Goal: Find specific page/section: Find specific page/section

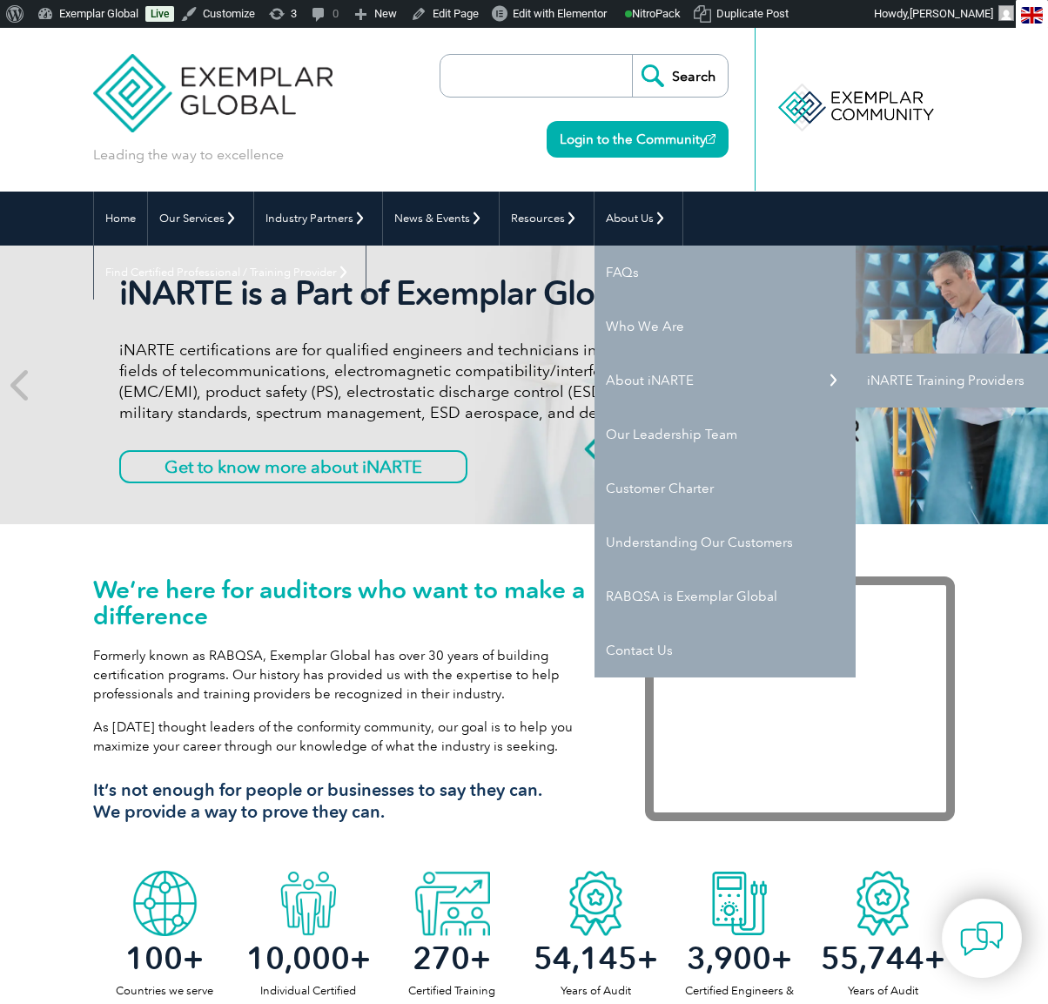
click at [979, 382] on link "iNARTE Training Providers" at bounding box center [986, 381] width 261 height 54
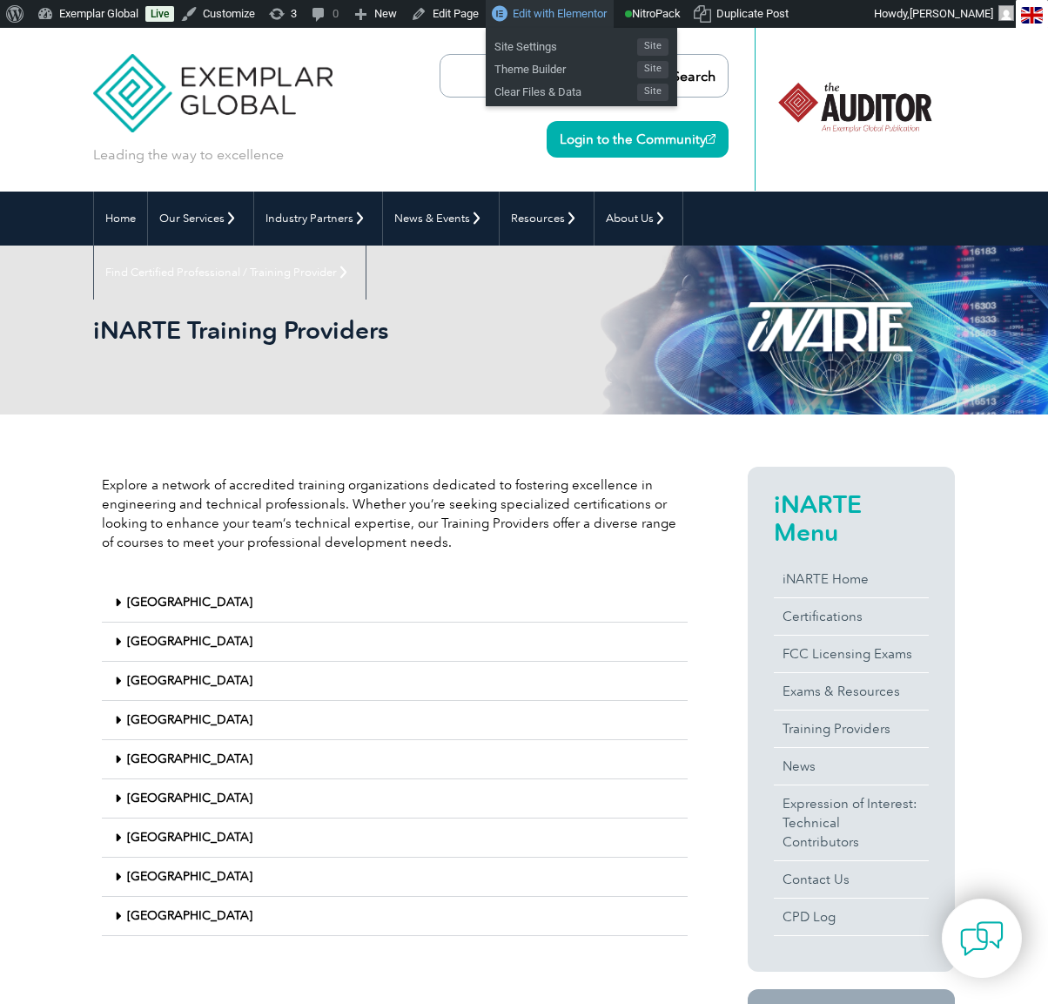
click at [568, 13] on span "Edit with Elementor" at bounding box center [560, 13] width 94 height 13
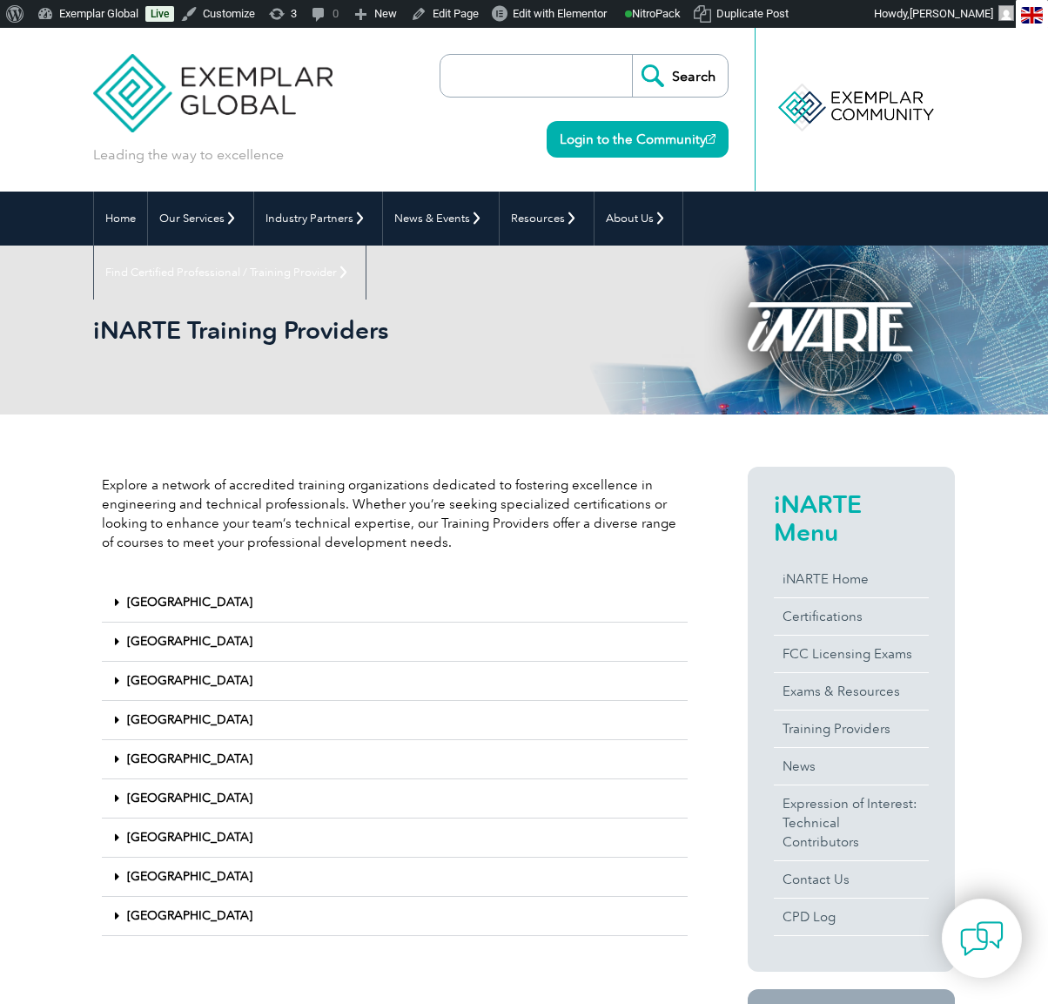
click at [114, 762] on div "[GEOGRAPHIC_DATA]" at bounding box center [395, 759] width 586 height 39
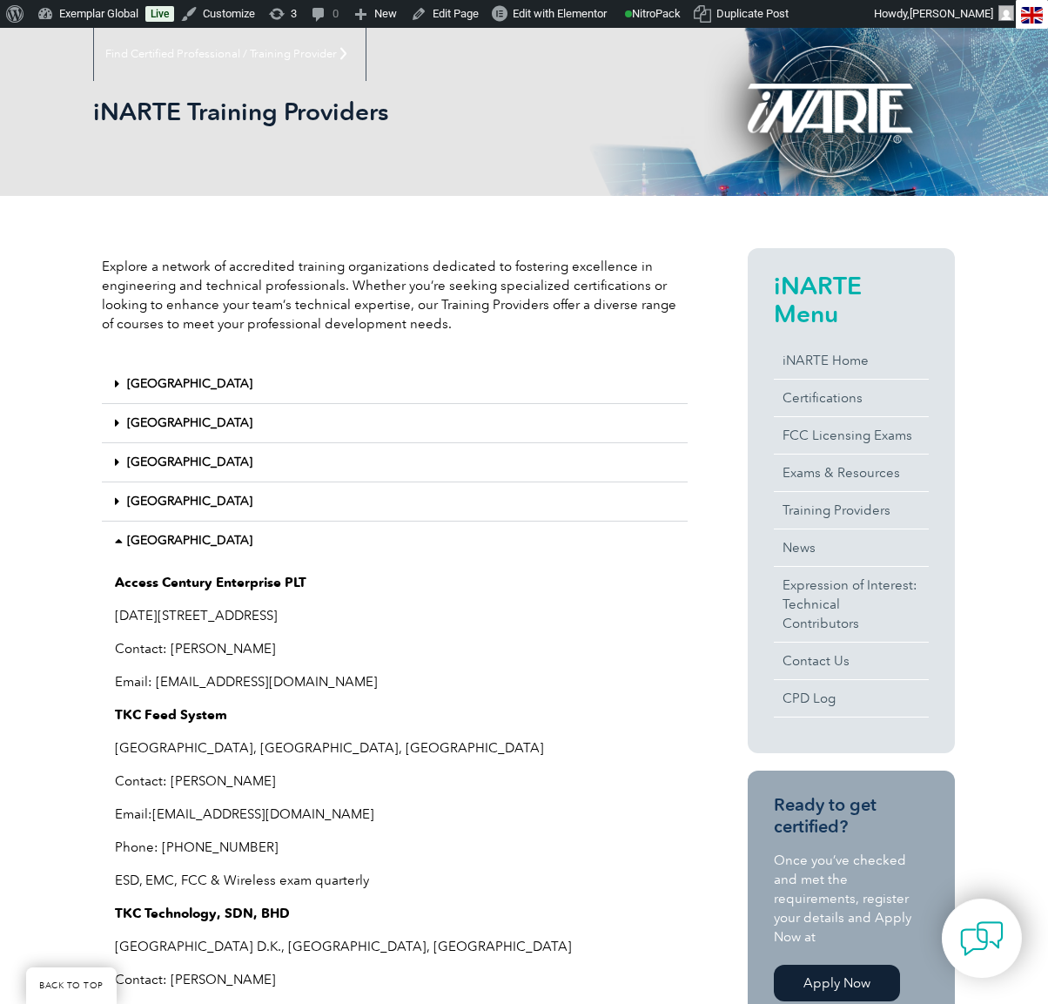
scroll to position [225, 0]
